Goal: Register for event/course

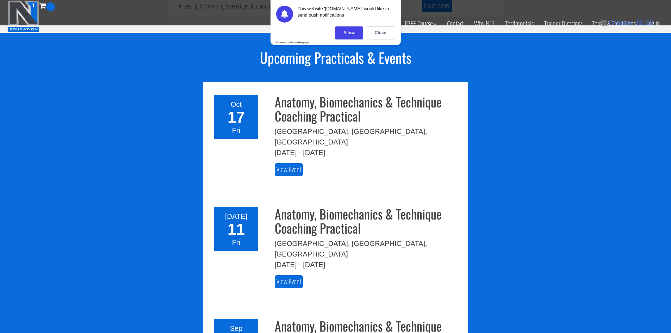
scroll to position [820, 0]
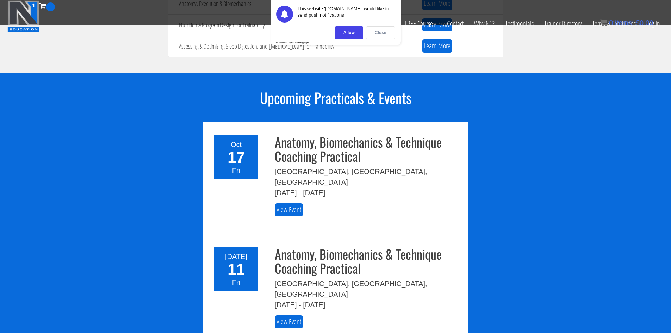
click at [380, 35] on div "Close" at bounding box center [380, 32] width 29 height 13
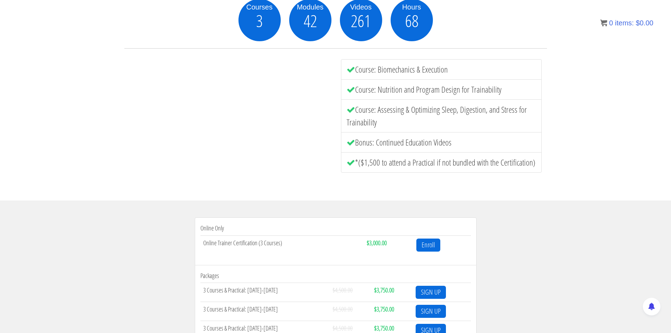
scroll to position [111, 0]
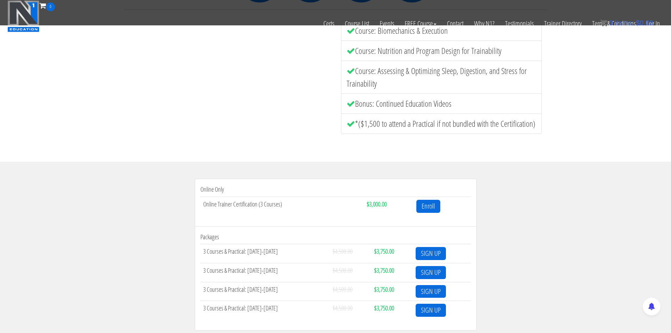
drag, startPoint x: 654, startPoint y: 65, endPoint x: 653, endPoint y: 58, distance: 7.8
click at [652, 57] on div "Courses 3 Modules 42 Videos 261 Hours 68 Course: Biomechanics & Execution Cours…" at bounding box center [335, 57] width 671 height 210
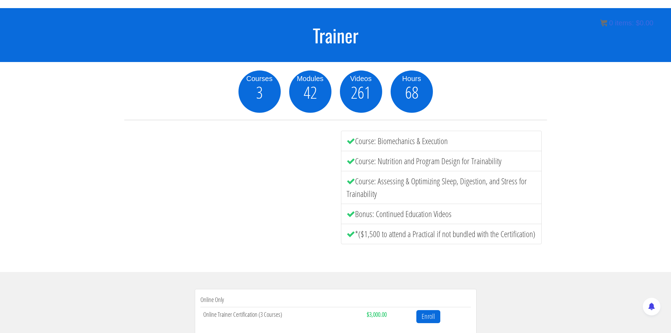
scroll to position [0, 0]
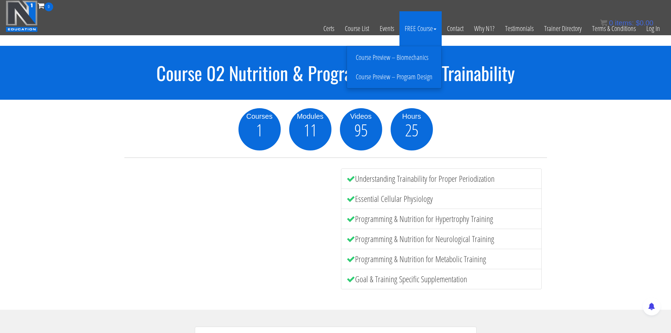
click at [434, 26] on link "FREE Course" at bounding box center [420, 28] width 42 height 35
click at [402, 58] on link "Course Preview – Biomechanics" at bounding box center [394, 57] width 91 height 12
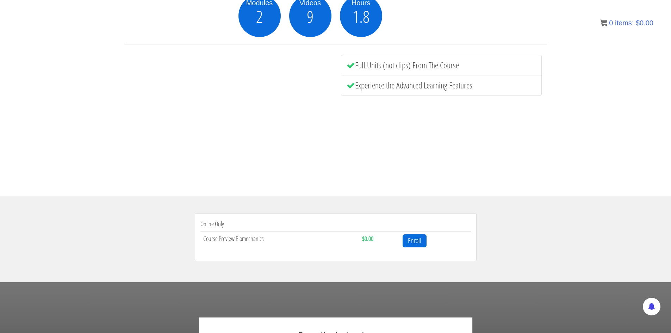
scroll to position [116, 0]
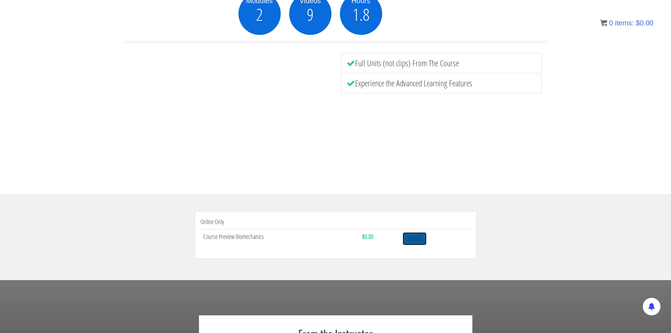
click at [424, 243] on link "Enroll" at bounding box center [414, 238] width 24 height 13
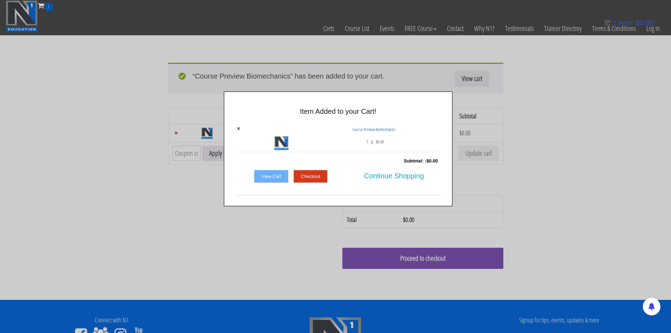
click at [325, 173] on link "Checkout" at bounding box center [310, 176] width 34 height 13
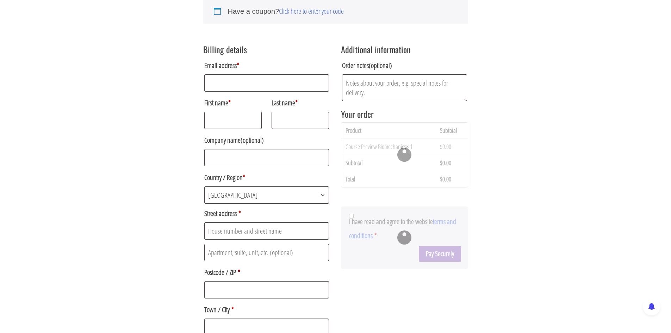
scroll to position [106, 0]
